Goal: Transaction & Acquisition: Book appointment/travel/reservation

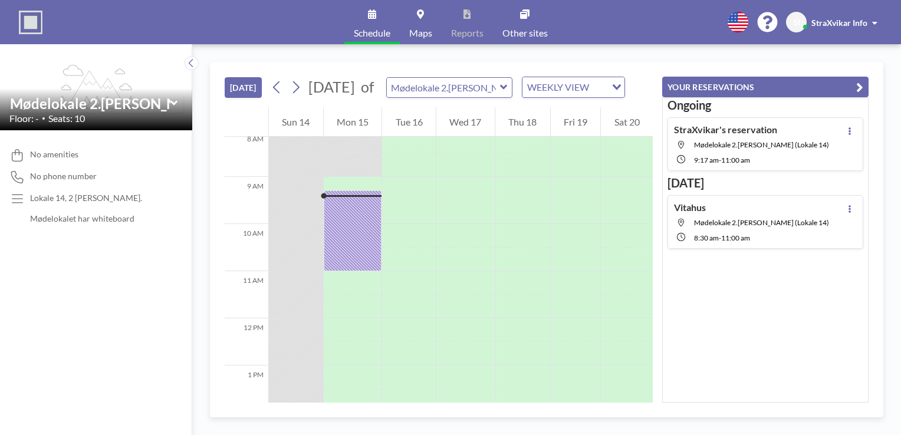
scroll to position [208, 0]
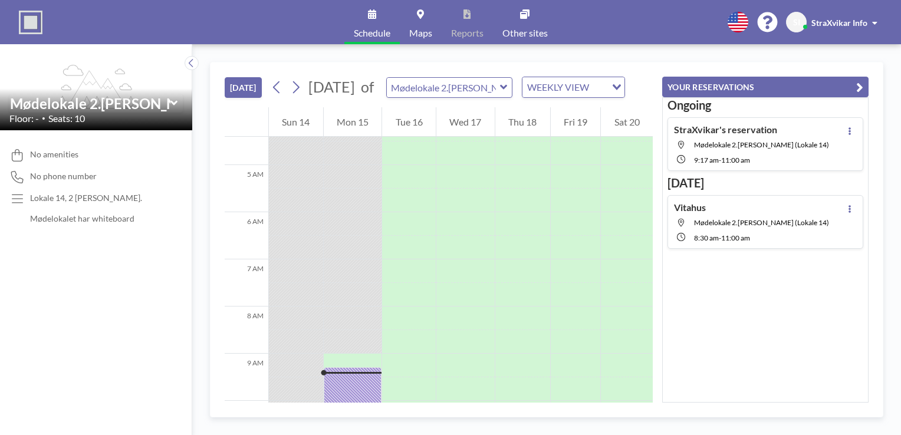
click at [522, 77] on div "WEEKLY VIEW" at bounding box center [564, 86] width 84 height 18
click at [590, 67] on div "[DATE] [DATE] of Mødelokale 2.[PERSON_NAME] (Lokale 14) WEEKLY VIEW Loading..." at bounding box center [439, 85] width 428 height 45
click at [290, 78] on icon at bounding box center [295, 87] width 11 height 18
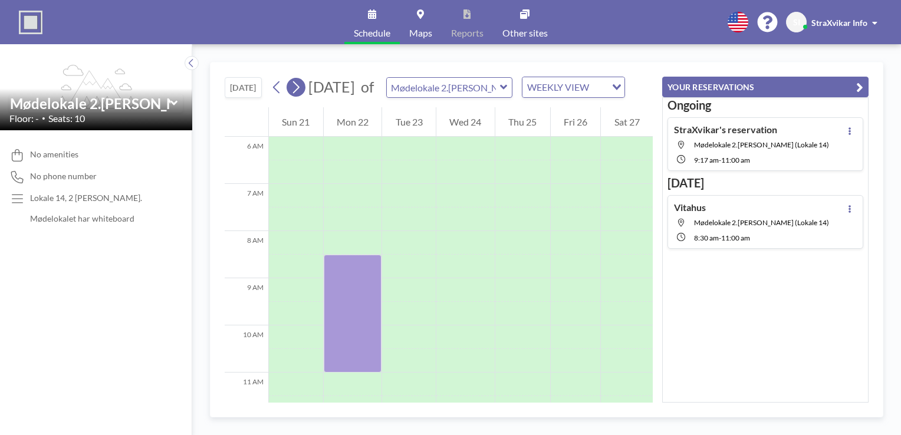
scroll to position [287, 0]
click at [290, 78] on icon at bounding box center [295, 87] width 11 height 18
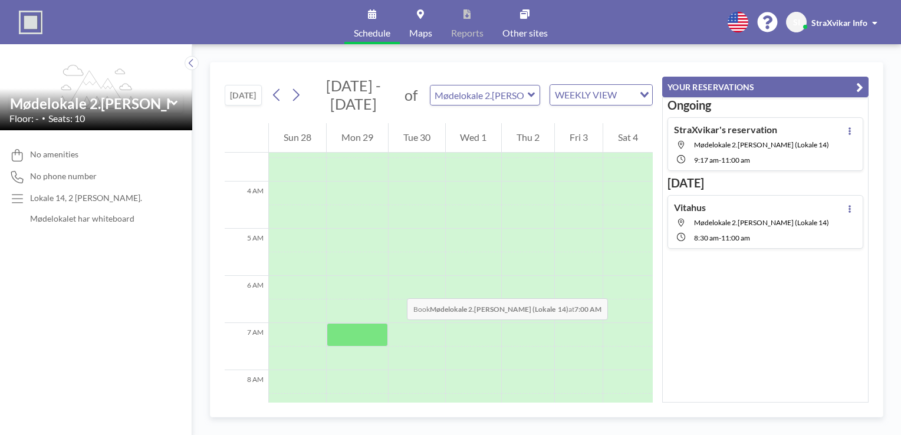
scroll to position [169, 0]
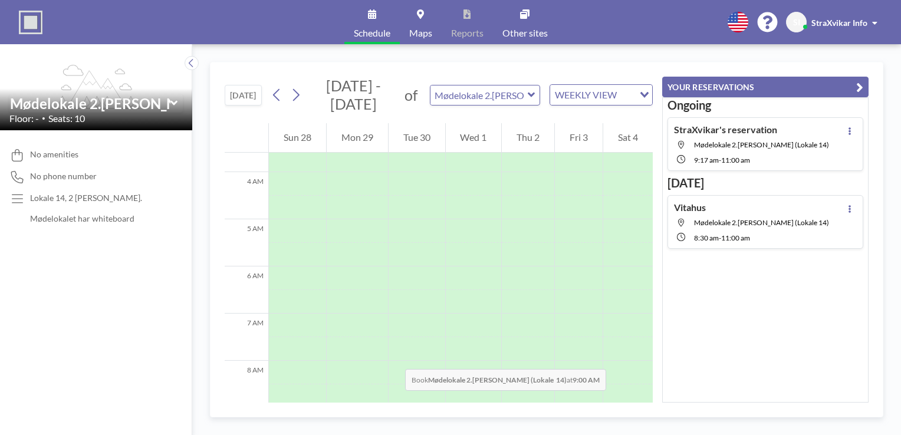
click at [327, 408] on div at bounding box center [357, 420] width 61 height 24
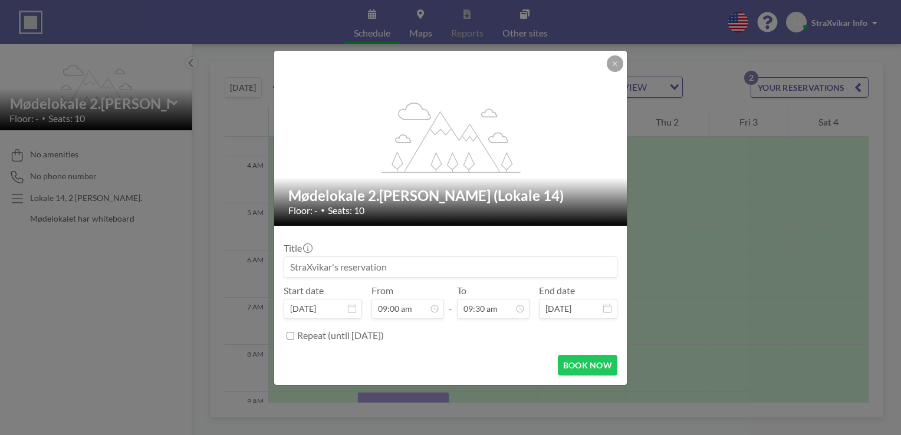
scroll to position [339, 0]
click at [370, 257] on input at bounding box center [450, 267] width 333 height 20
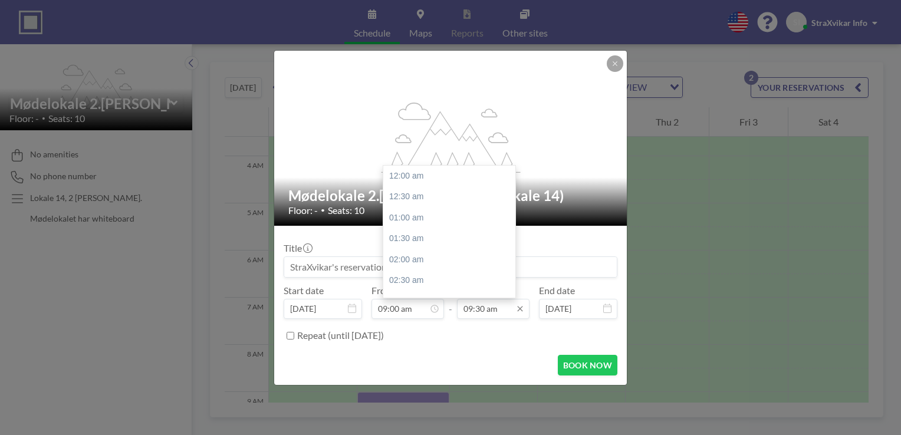
scroll to position [358, 0]
click at [467, 299] on input "09:30 am" at bounding box center [493, 309] width 73 height 20
click at [479, 299] on input "11:30 am" at bounding box center [493, 309] width 73 height 20
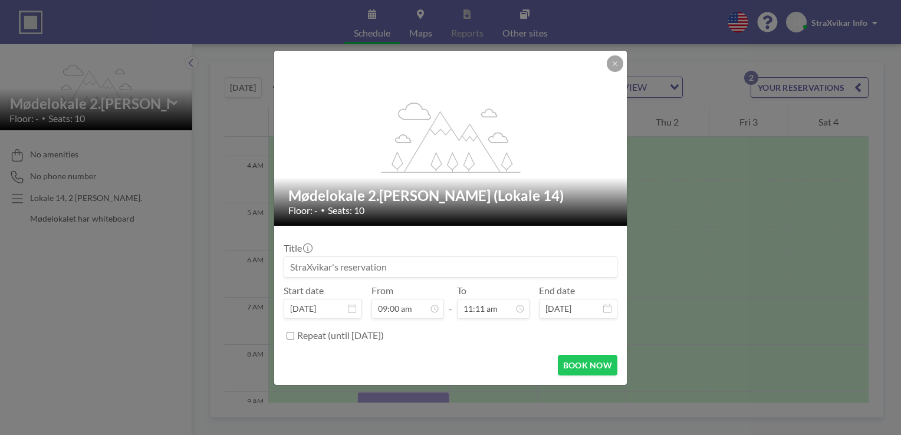
type input "11:11 am"
click at [294, 332] on input "Repeat (until [DATE])" at bounding box center [291, 336] width 8 height 8
checkbox input "true"
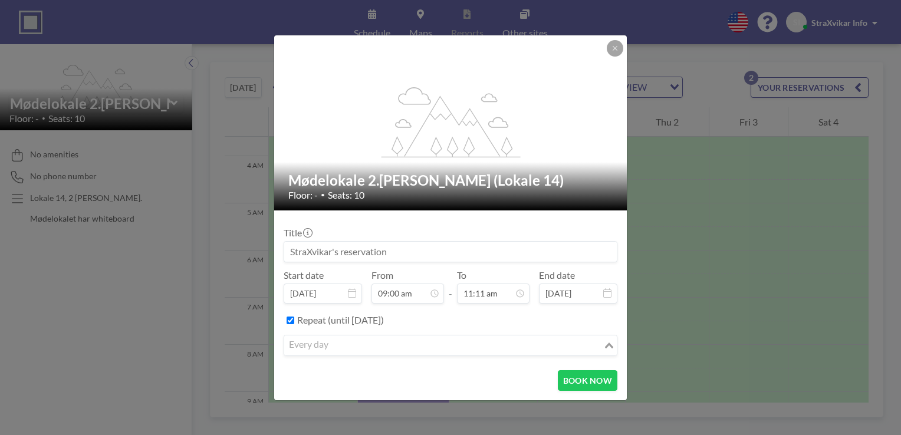
click at [389, 338] on input "Search for option" at bounding box center [443, 345] width 317 height 15
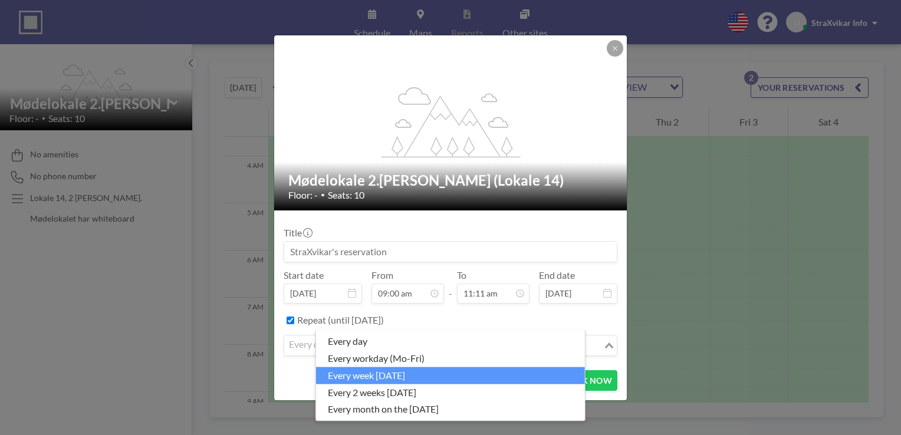
click at [386, 368] on li "every week [DATE]" at bounding box center [450, 375] width 269 height 17
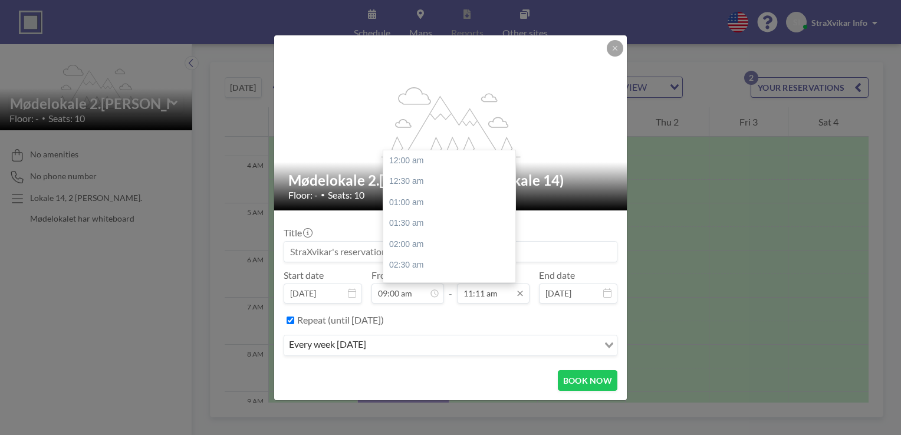
click at [478, 284] on input "11:11 am" at bounding box center [493, 294] width 73 height 20
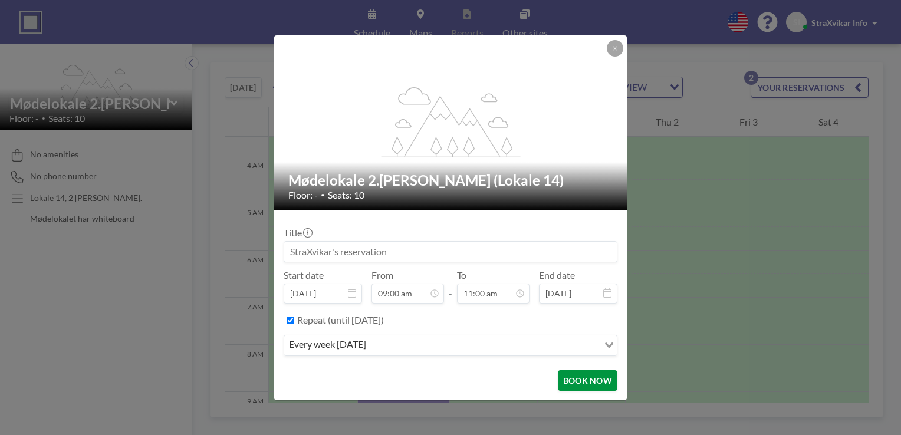
type input "11:00 am"
click at [562, 370] on button "BOOK NOW" at bounding box center [588, 380] width 60 height 21
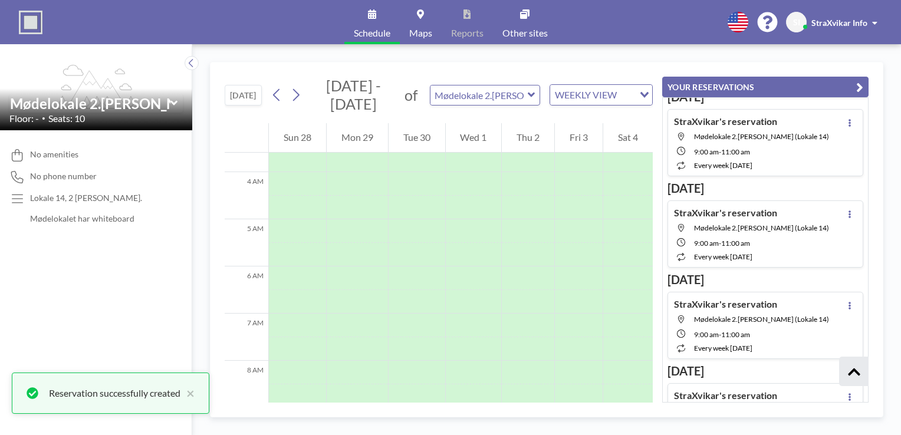
scroll to position [722, 0]
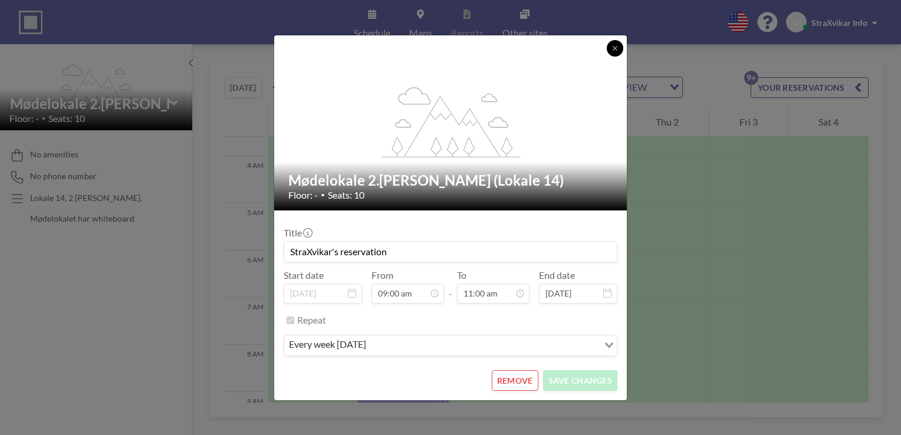
click at [613, 50] on icon at bounding box center [615, 48] width 4 height 4
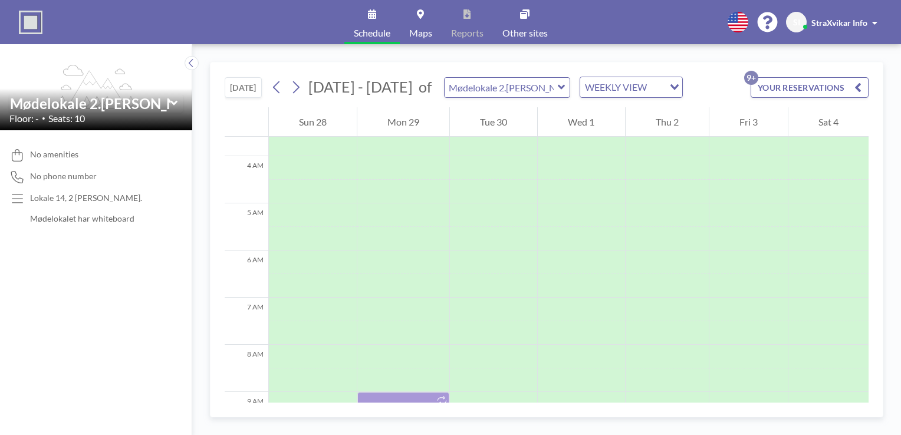
drag, startPoint x: 875, startPoint y: 71, endPoint x: 860, endPoint y: 80, distance: 17.7
click at [875, 70] on div "[DATE] [DATE] - [DATE] of Mødelokale 2.[PERSON_NAME] (Lokale 14) WEEKLY VIEW Lo…" at bounding box center [546, 240] width 673 height 356
click at [859, 77] on button "YOUR RESERVATIONS 9+" at bounding box center [810, 87] width 118 height 21
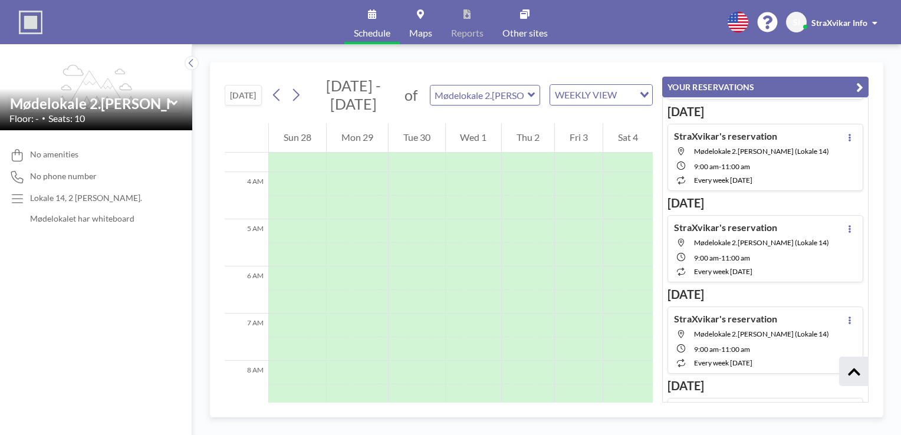
scroll to position [1612, 0]
